Goal: Information Seeking & Learning: Learn about a topic

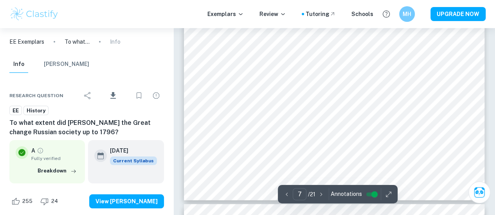
scroll to position [2929, 0]
click at [321, 194] on icon "button" at bounding box center [321, 195] width 8 height 8
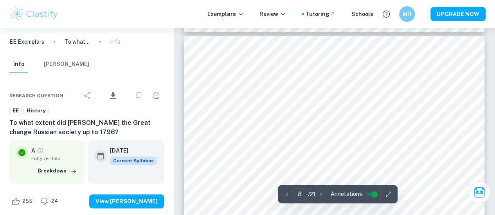
click at [321, 194] on icon "button" at bounding box center [321, 195] width 8 height 8
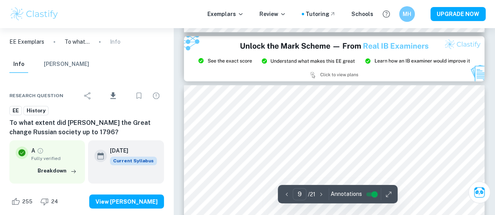
click at [321, 194] on icon "button" at bounding box center [321, 195] width 8 height 8
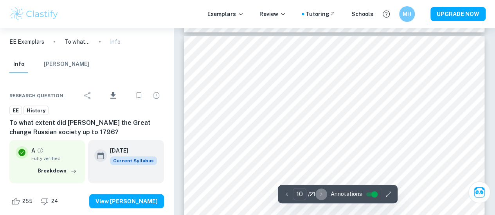
click at [321, 194] on icon "button" at bounding box center [321, 195] width 8 height 8
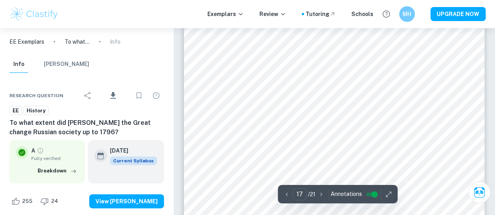
scroll to position [7147, 0]
type input "16"
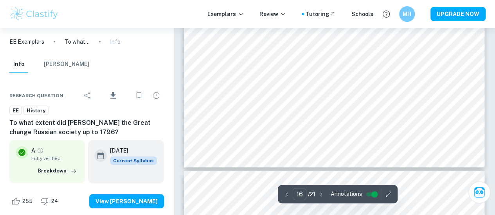
scroll to position [6917, 0]
